Goal: Task Accomplishment & Management: Complete application form

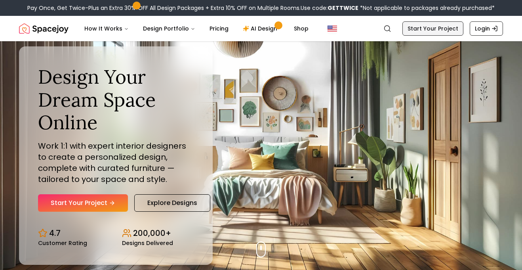
click at [433, 23] on link "Start Your Project" at bounding box center [432, 28] width 61 height 14
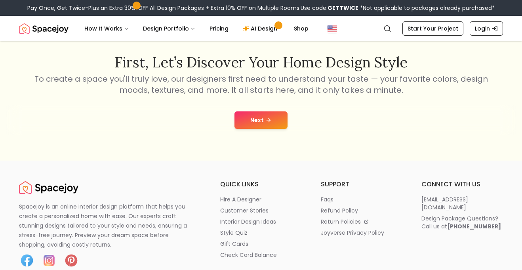
scroll to position [126, 0]
click at [274, 119] on button "Next" at bounding box center [260, 120] width 53 height 17
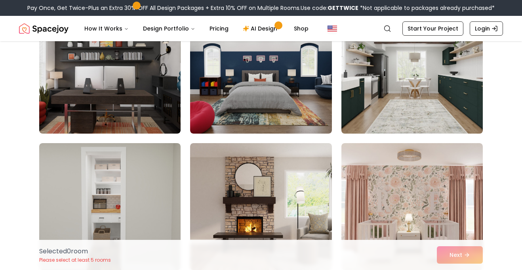
scroll to position [1189, 0]
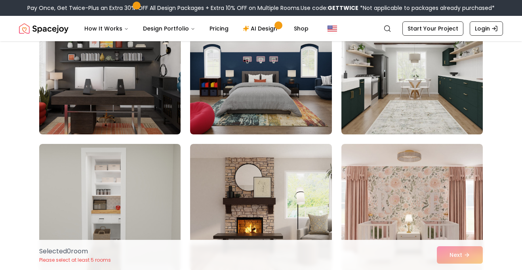
click at [447, 58] on img at bounding box center [412, 70] width 148 height 133
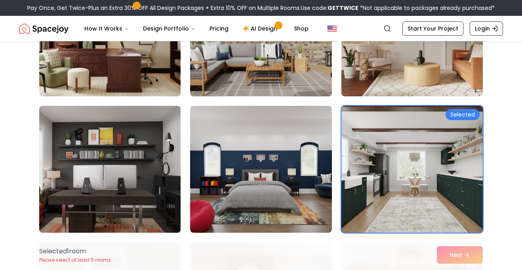
scroll to position [1090, 0]
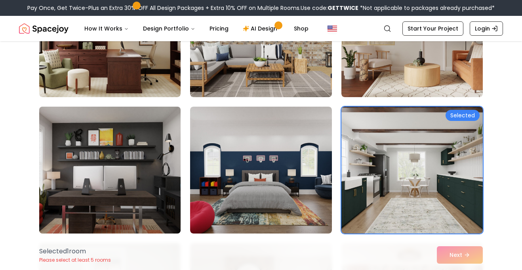
click at [81, 159] on img at bounding box center [110, 169] width 148 height 133
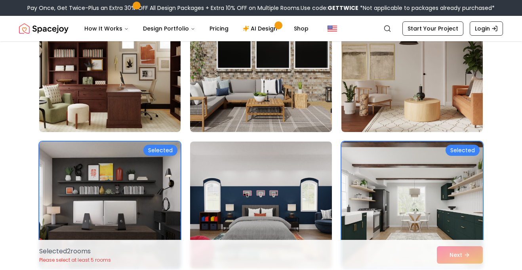
scroll to position [1055, 0]
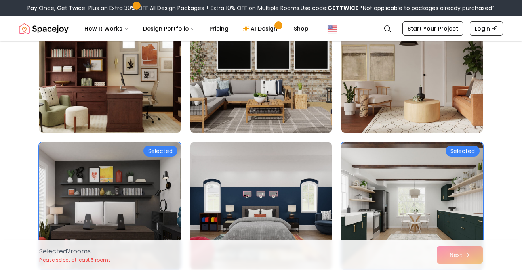
click at [139, 108] on img at bounding box center [110, 69] width 148 height 133
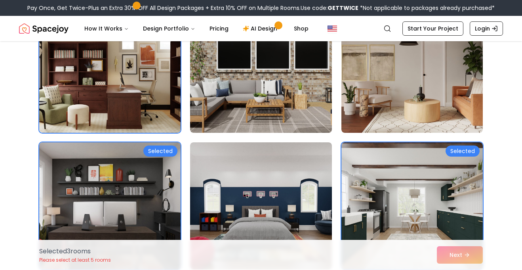
click at [159, 154] on div "Selected" at bounding box center [160, 150] width 34 height 11
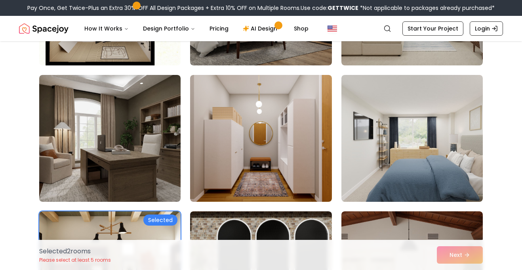
scroll to position [837, 0]
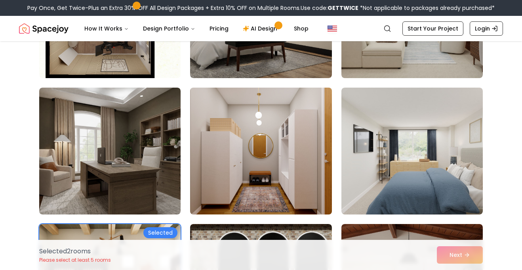
click at [299, 151] on img at bounding box center [260, 150] width 148 height 133
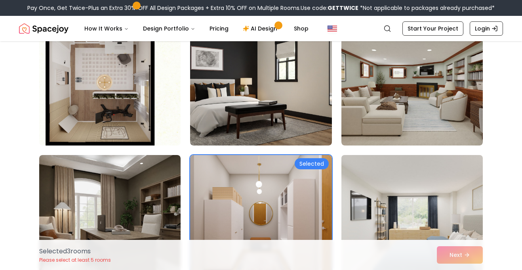
scroll to position [764, 0]
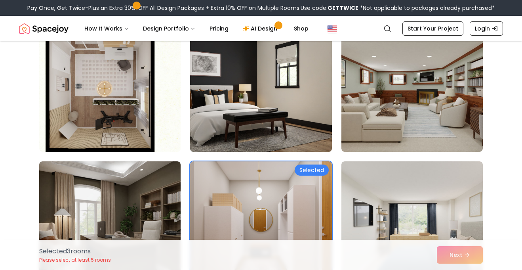
click at [314, 132] on img at bounding box center [260, 88] width 148 height 133
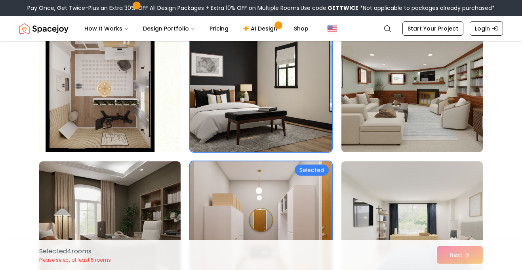
click at [374, 122] on img at bounding box center [412, 88] width 148 height 133
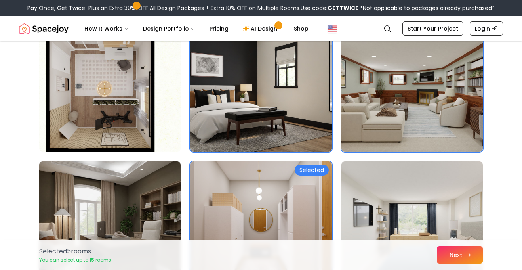
click at [454, 250] on button "Next" at bounding box center [460, 254] width 46 height 17
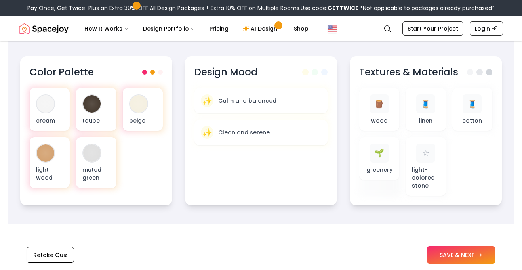
scroll to position [283, 0]
click at [448, 258] on button "SAVE & NEXT" at bounding box center [461, 254] width 68 height 17
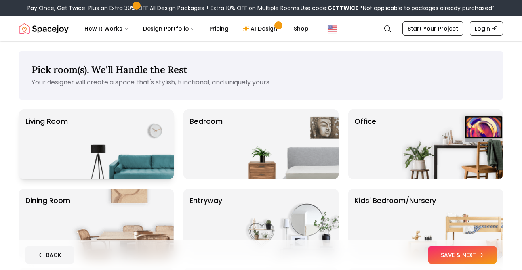
click at [148, 146] on img at bounding box center [122, 144] width 101 height 70
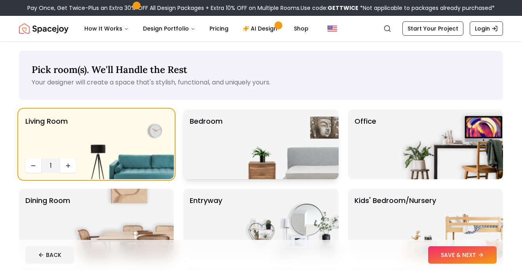
click at [224, 146] on div "Bedroom" at bounding box center [260, 144] width 155 height 70
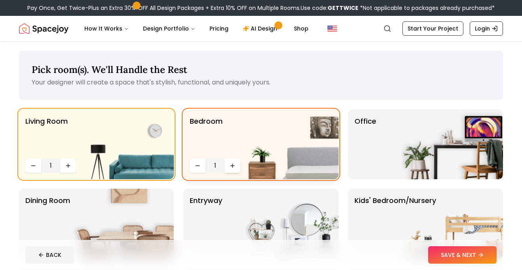
click at [236, 169] on button "Increase quantity" at bounding box center [232, 165] width 16 height 14
click at [406, 145] on img at bounding box center [451, 144] width 101 height 70
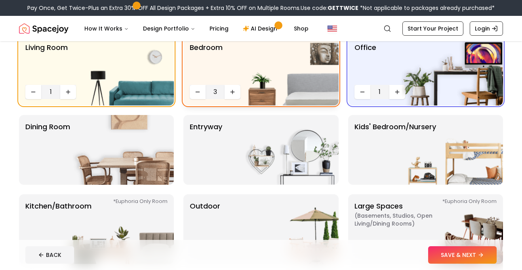
scroll to position [78, 0]
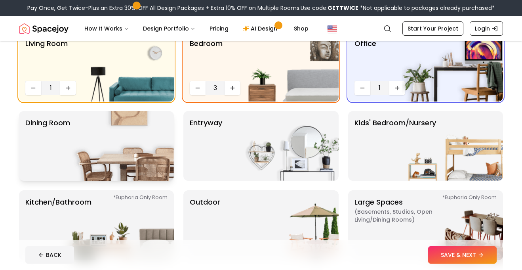
click at [141, 144] on img at bounding box center [122, 146] width 101 height 70
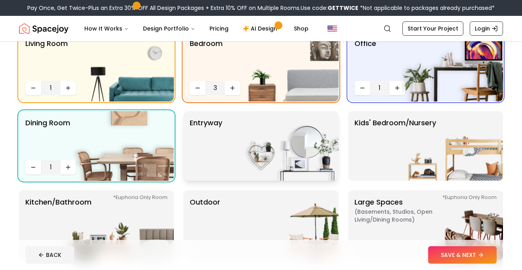
click at [254, 159] on img at bounding box center [287, 146] width 101 height 70
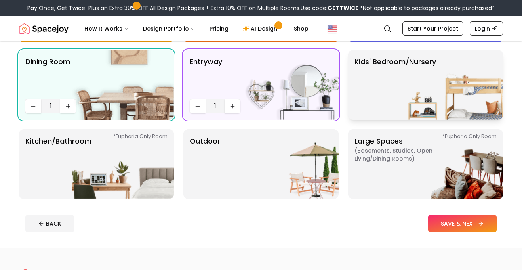
scroll to position [141, 0]
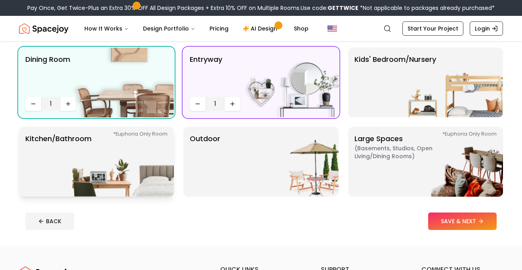
click at [158, 171] on img at bounding box center [122, 162] width 101 height 70
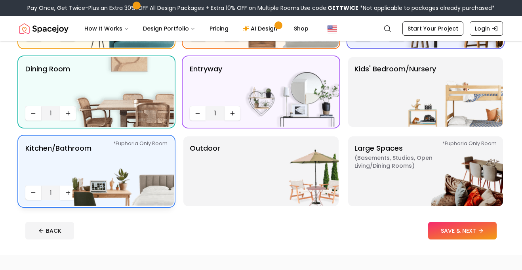
scroll to position [132, 0]
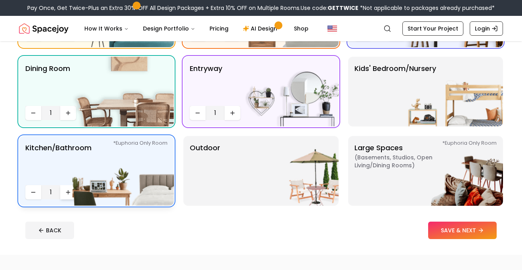
click at [67, 190] on icon "Increase quantity" at bounding box center [68, 192] width 6 height 6
click at [232, 177] on div "Outdoor" at bounding box center [260, 171] width 155 height 70
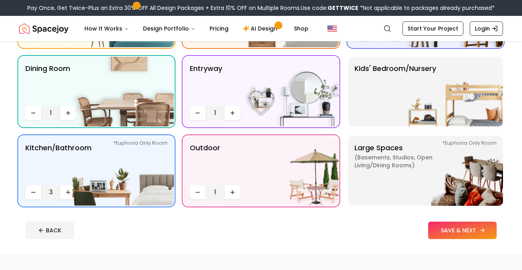
click at [451, 226] on button "SAVE & NEXT" at bounding box center [462, 229] width 68 height 17
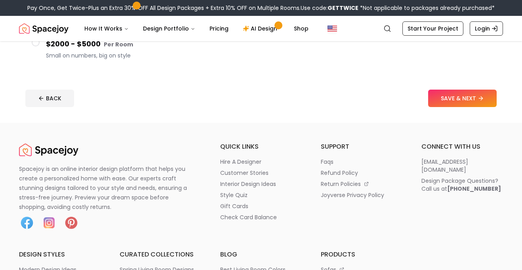
scroll to position [236, 0]
click at [452, 104] on button "SAVE & NEXT" at bounding box center [462, 97] width 68 height 17
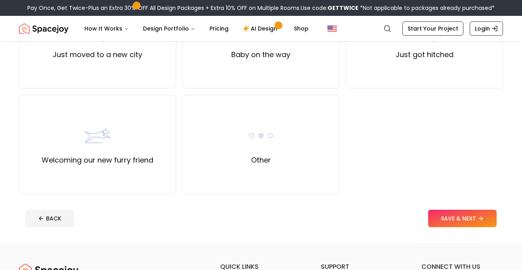
scroll to position [332, 0]
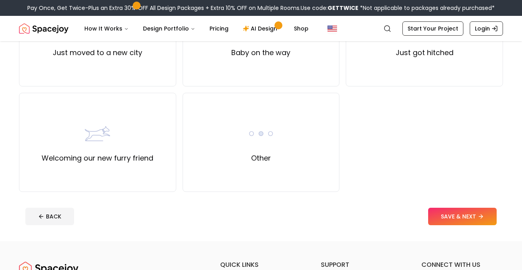
click at [291, 122] on div "Other" at bounding box center [260, 142] width 157 height 99
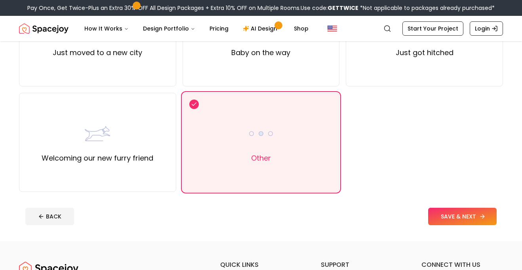
click at [447, 217] on button "SAVE & NEXT" at bounding box center [462, 215] width 68 height 17
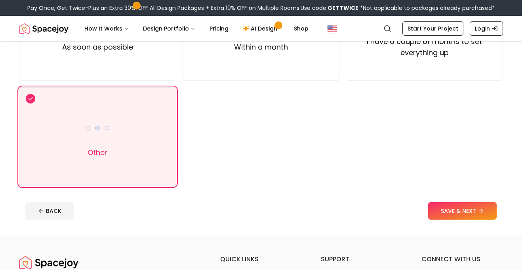
scroll to position [131, 0]
